Goal: Transaction & Acquisition: Obtain resource

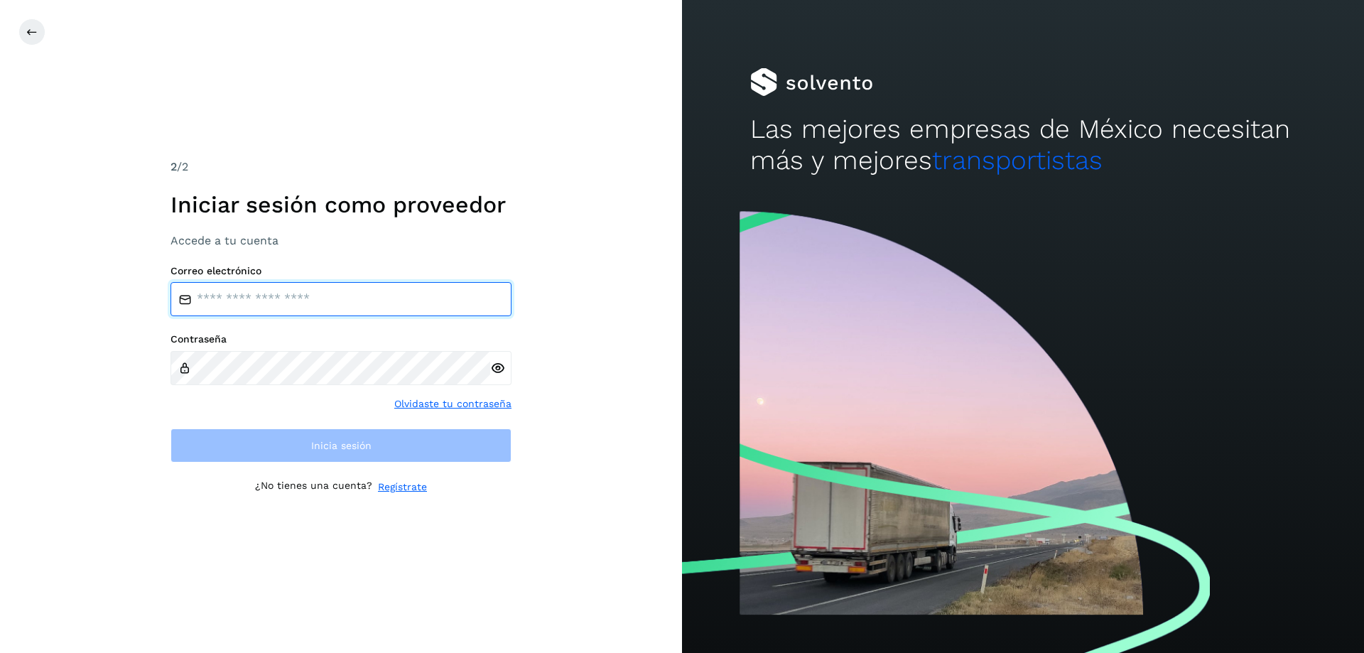
click at [234, 300] on input "email" at bounding box center [341, 299] width 341 height 34
type input "**********"
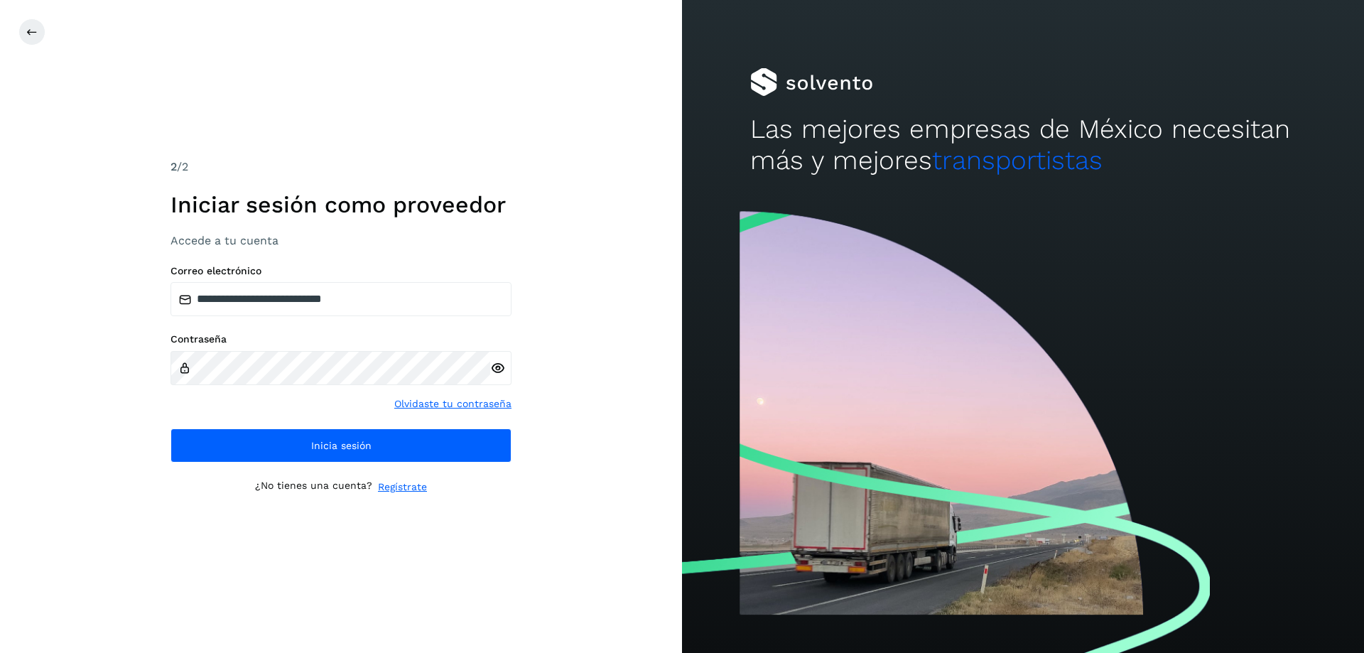
click at [495, 365] on icon at bounding box center [497, 368] width 15 height 15
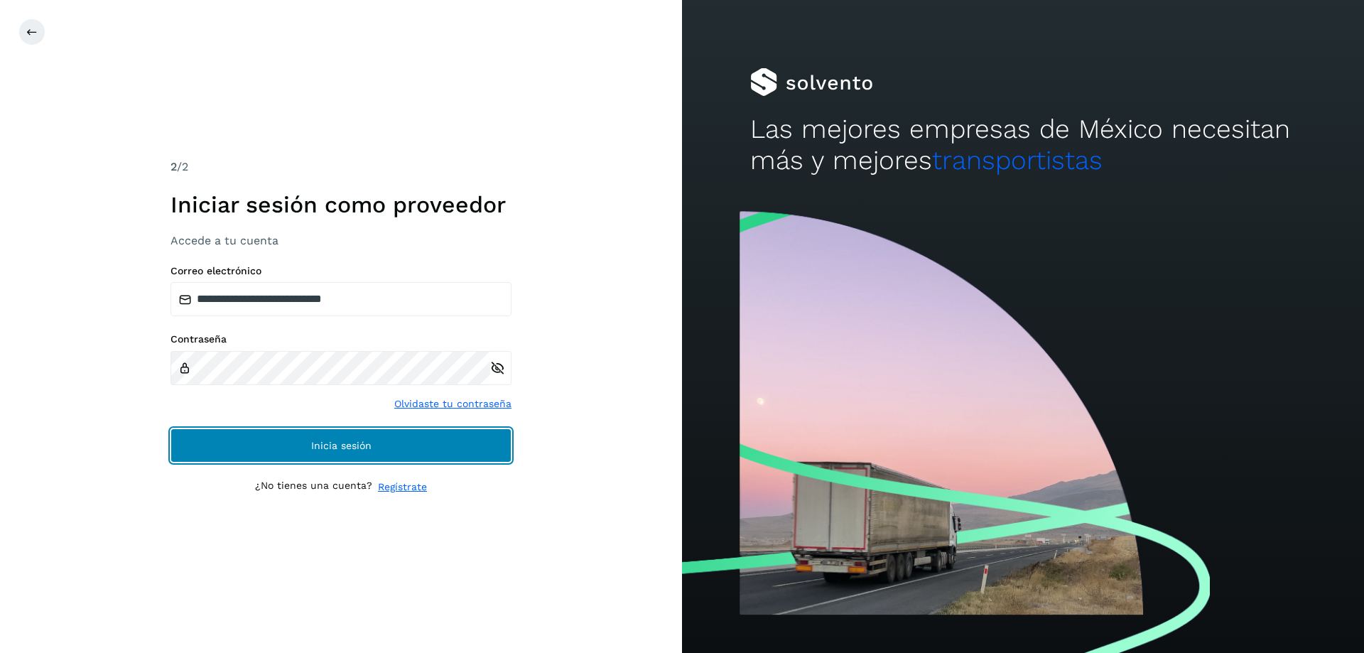
click at [343, 444] on span "Inicia sesión" at bounding box center [341, 446] width 60 height 10
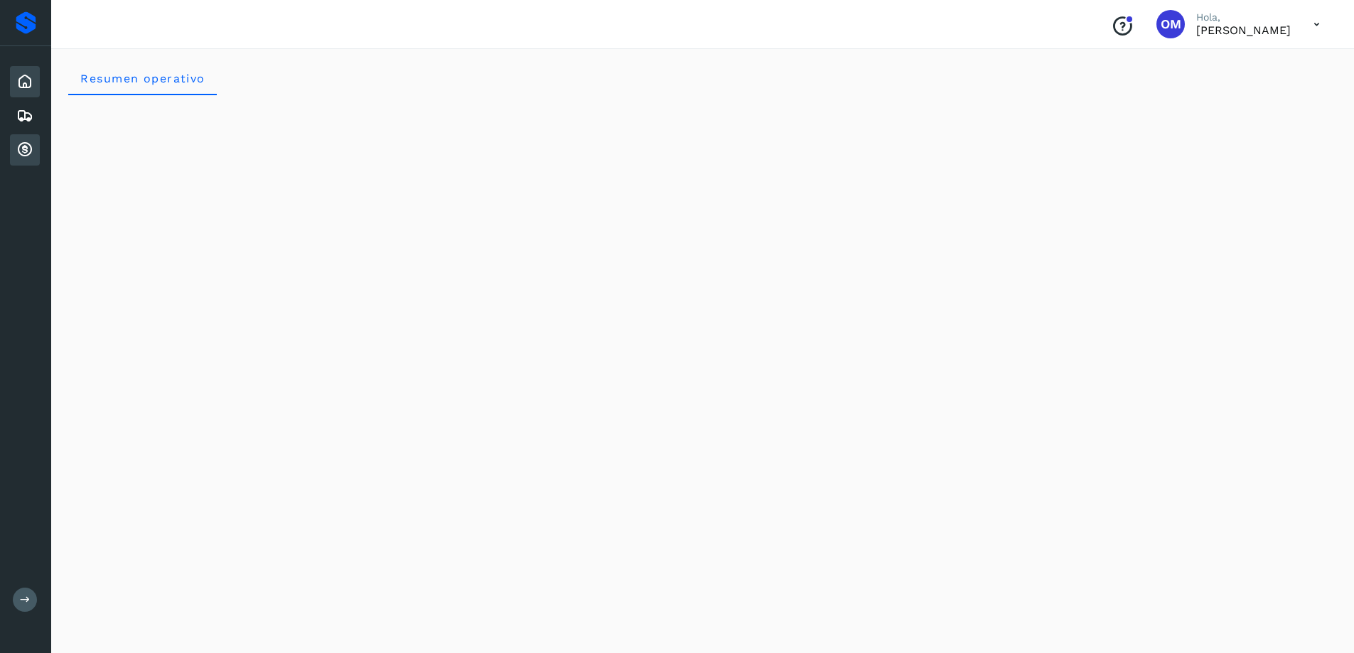
click at [28, 150] on icon at bounding box center [24, 149] width 17 height 17
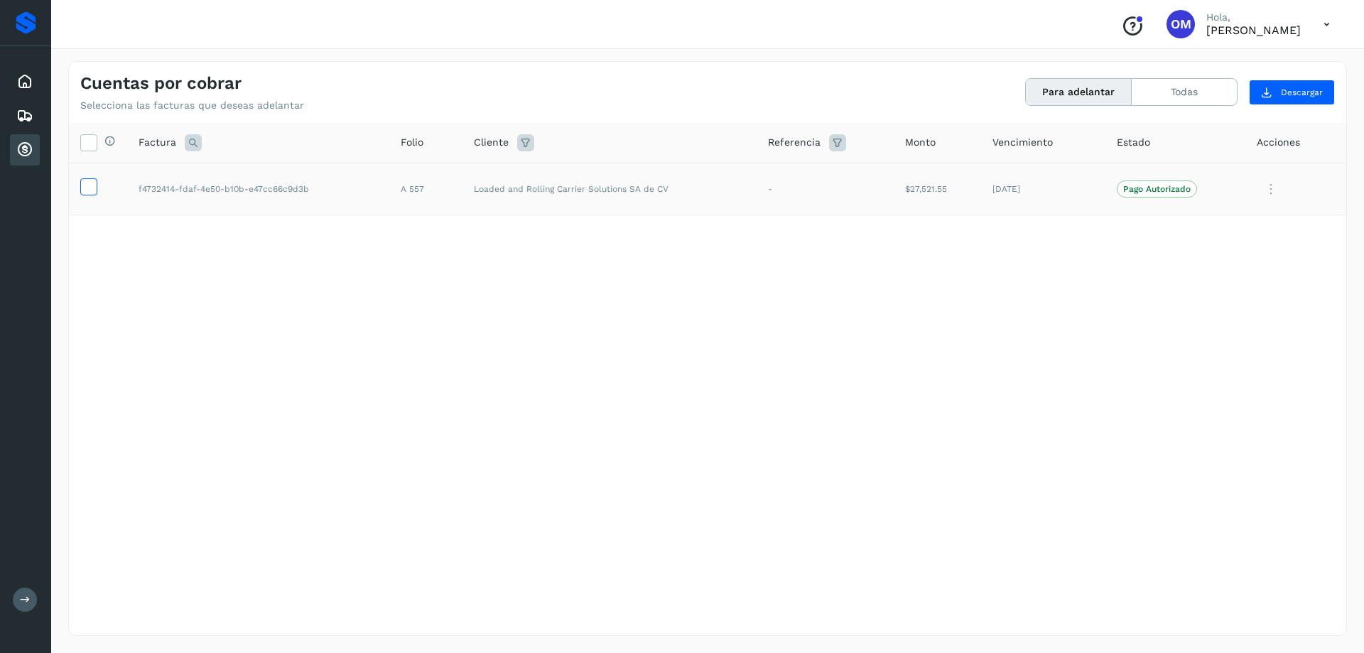
click at [93, 184] on icon at bounding box center [88, 185] width 15 height 15
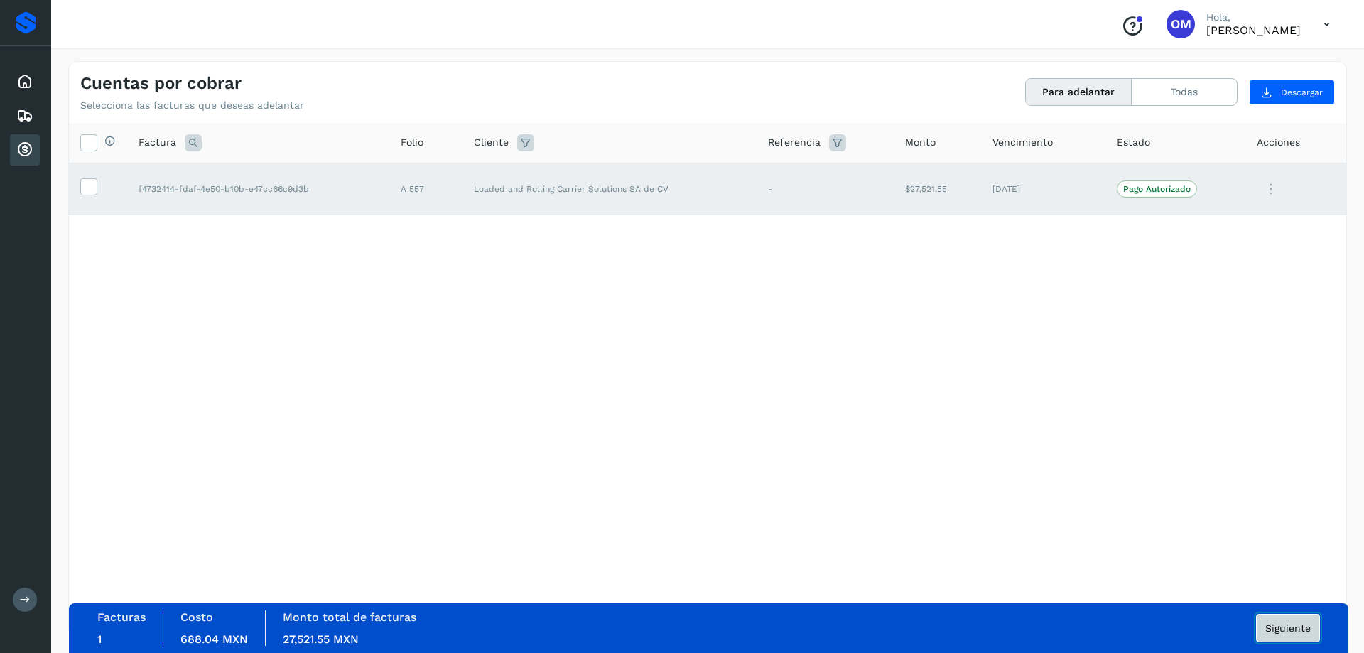
click at [1302, 625] on span "Siguiente" at bounding box center [1288, 628] width 45 height 10
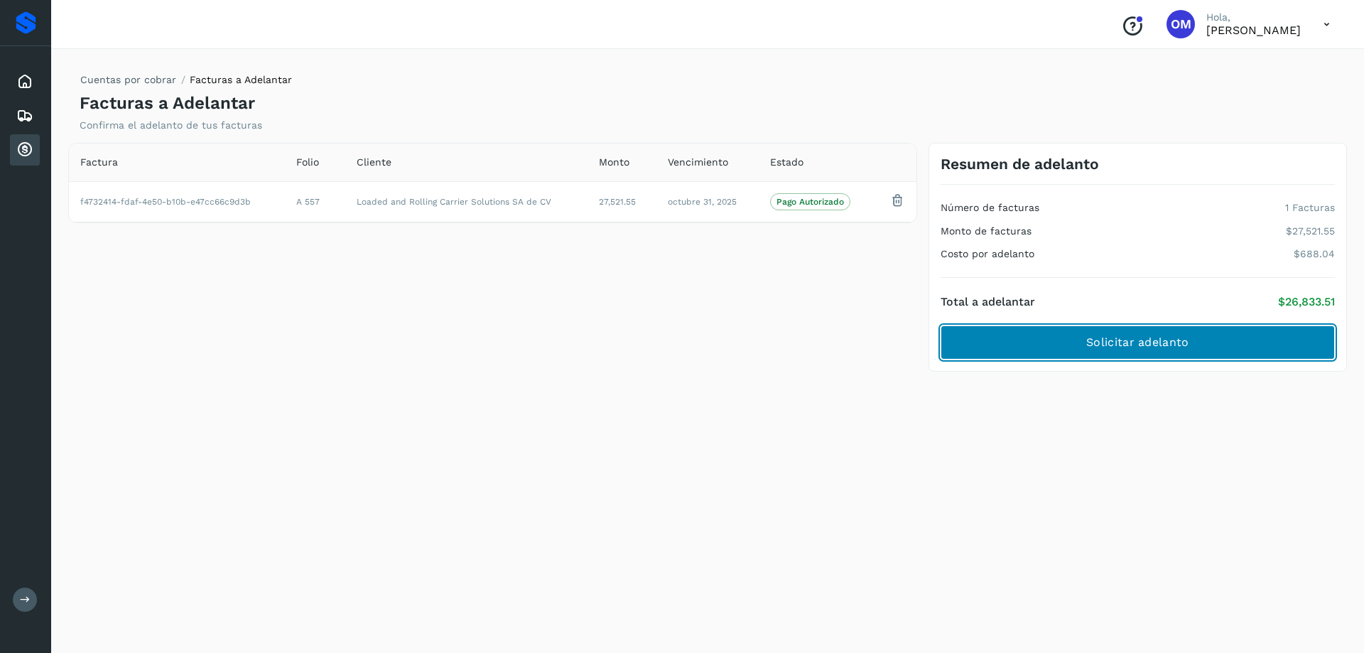
click at [1142, 359] on button "Solicitar adelanto" at bounding box center [1138, 342] width 394 height 34
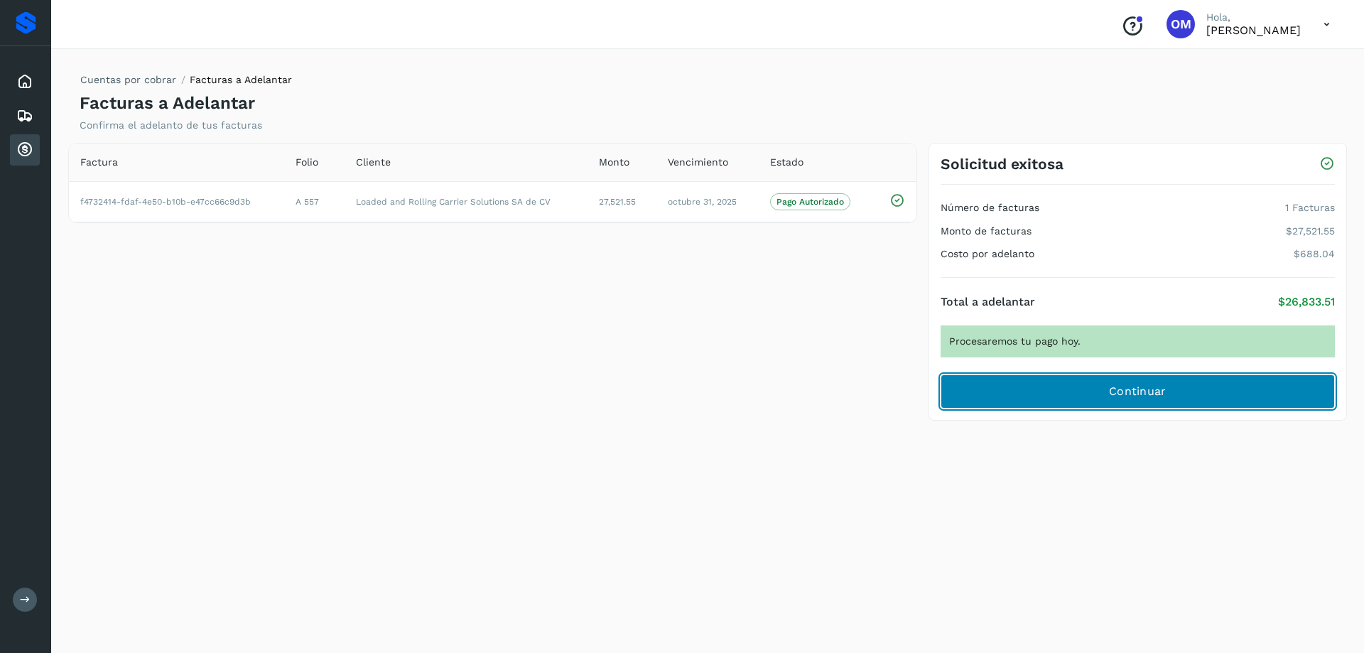
click at [1122, 399] on span "Continuar" at bounding box center [1138, 392] width 58 height 16
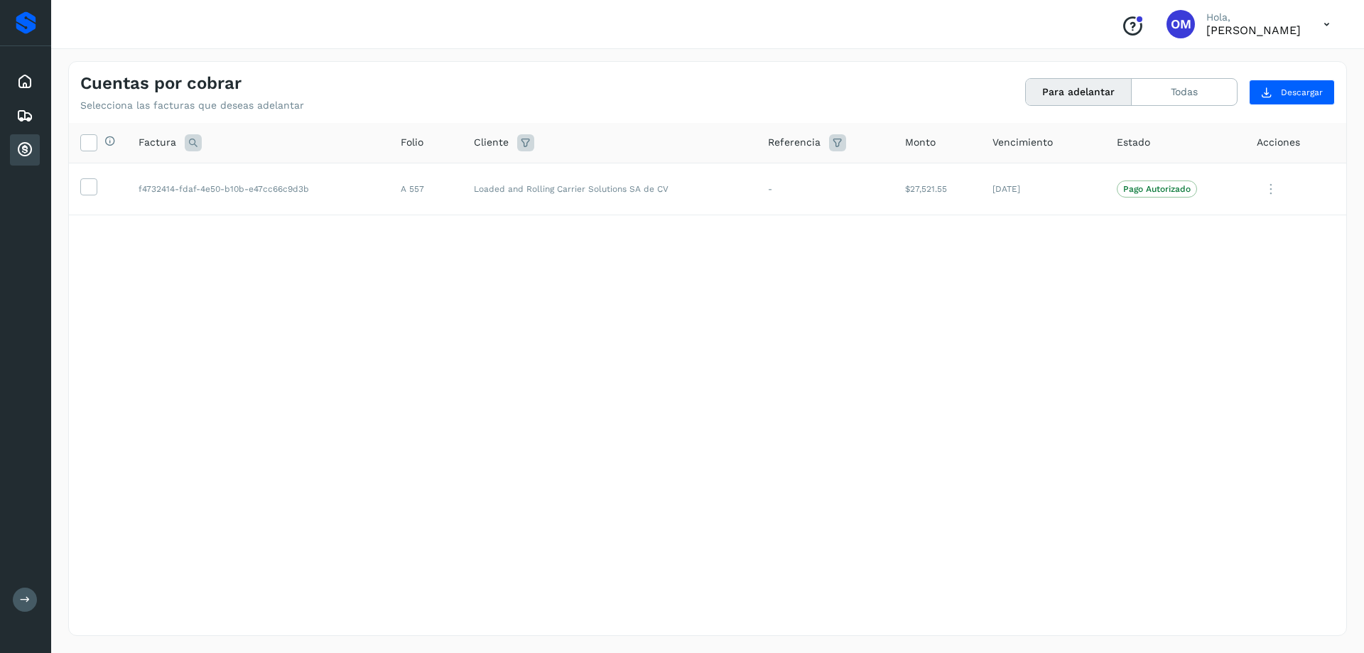
click at [1331, 33] on icon at bounding box center [1326, 24] width 29 height 29
click at [1236, 60] on div "Cerrar sesión" at bounding box center [1256, 63] width 169 height 27
